Goal: Navigation & Orientation: Find specific page/section

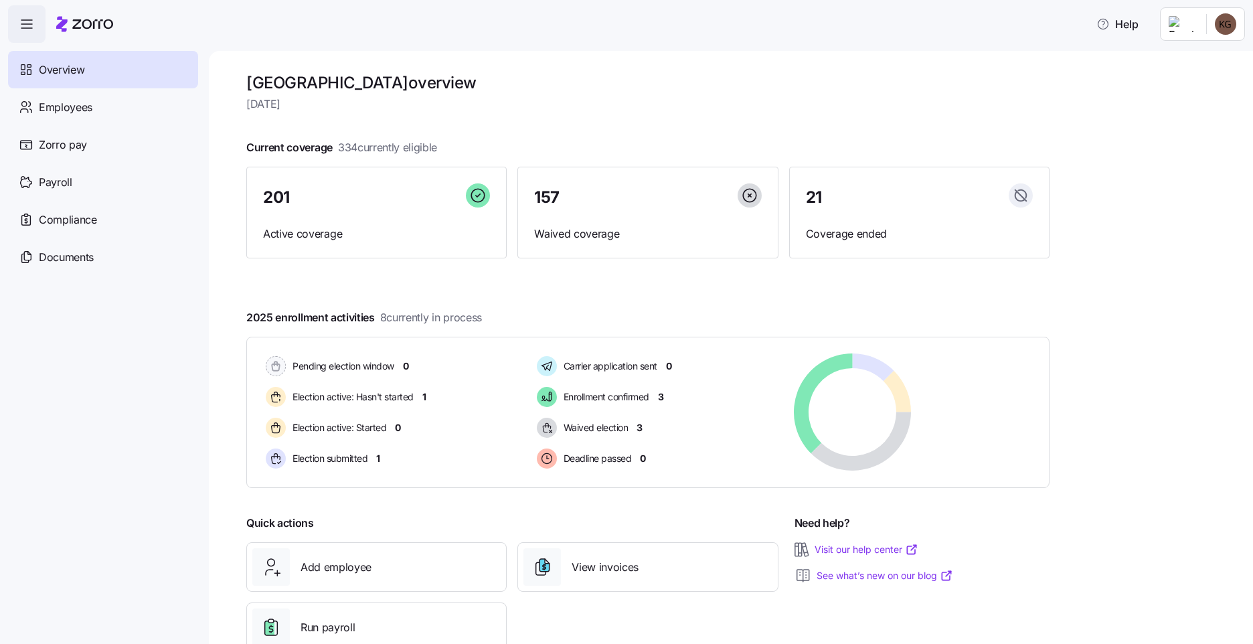
click at [1219, 23] on html "Help Overview Employees Zorro pay Payroll Compliance Documents Rush Memorial Ho…" at bounding box center [626, 318] width 1253 height 636
click at [1192, 62] on div "Personal view" at bounding box center [1185, 60] width 79 height 15
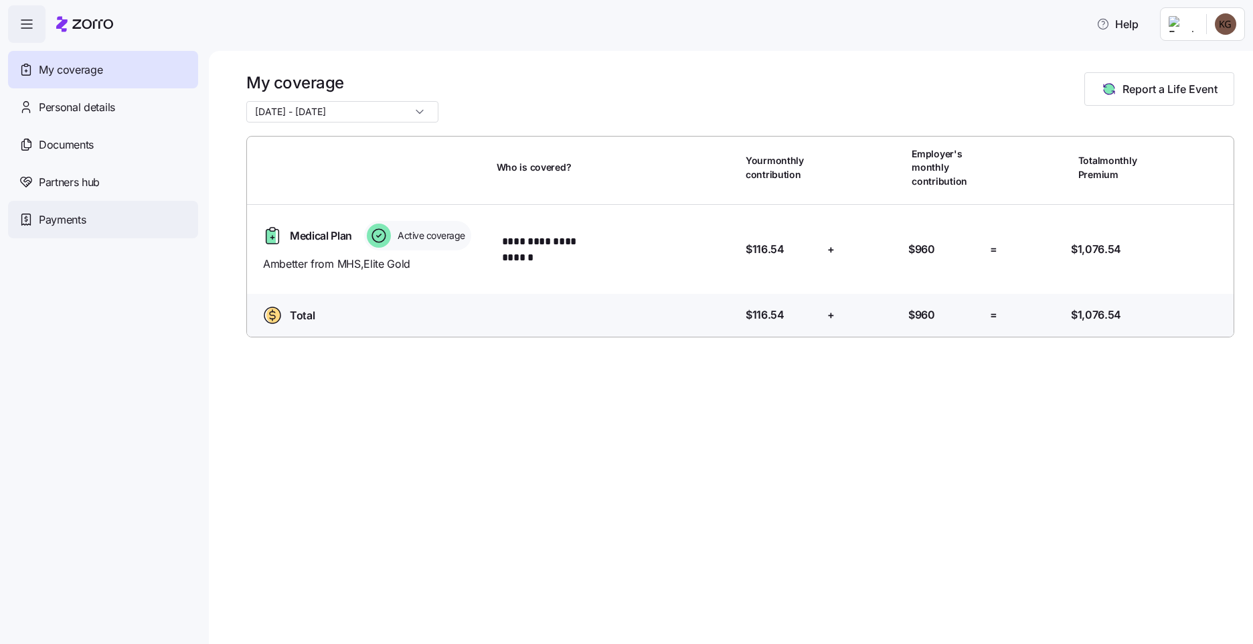
click at [61, 219] on span "Payments" at bounding box center [62, 220] width 47 height 17
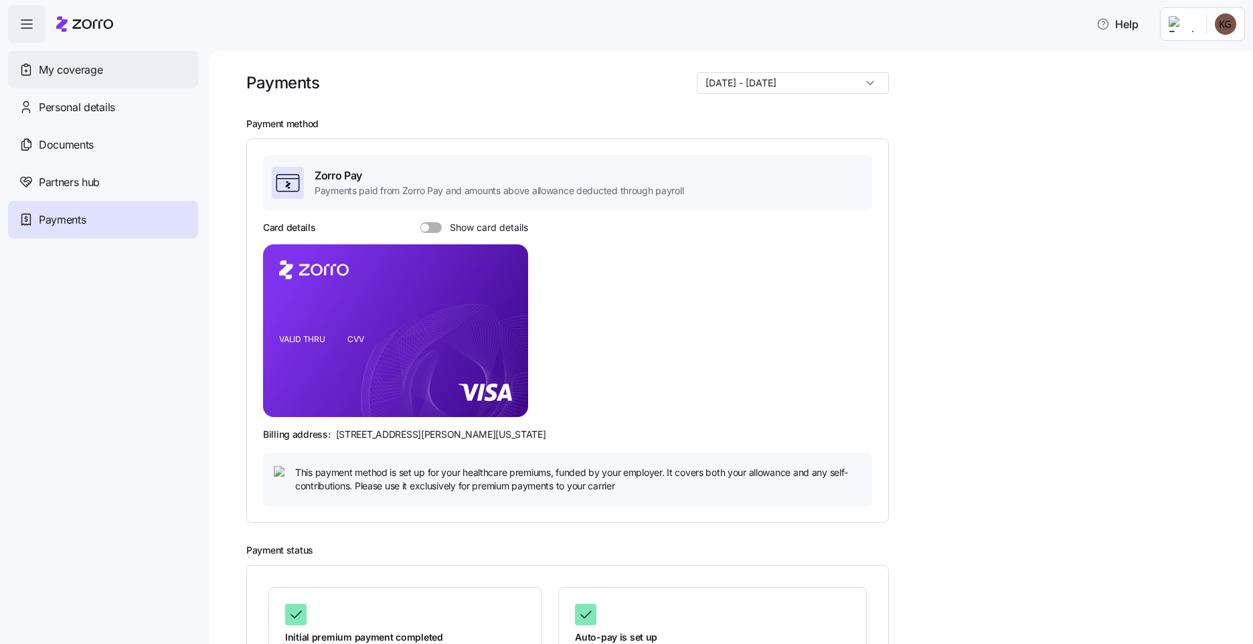
click at [94, 62] on span "My coverage" at bounding box center [71, 70] width 64 height 17
